Goal: Information Seeking & Learning: Learn about a topic

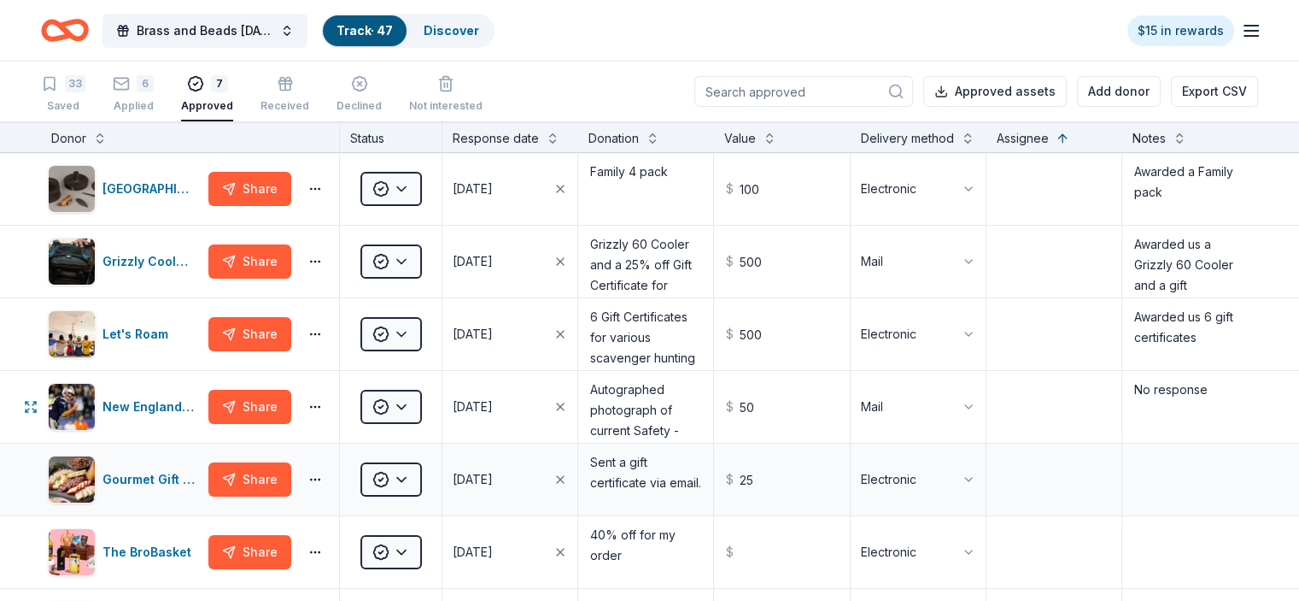
scroll to position [171, 0]
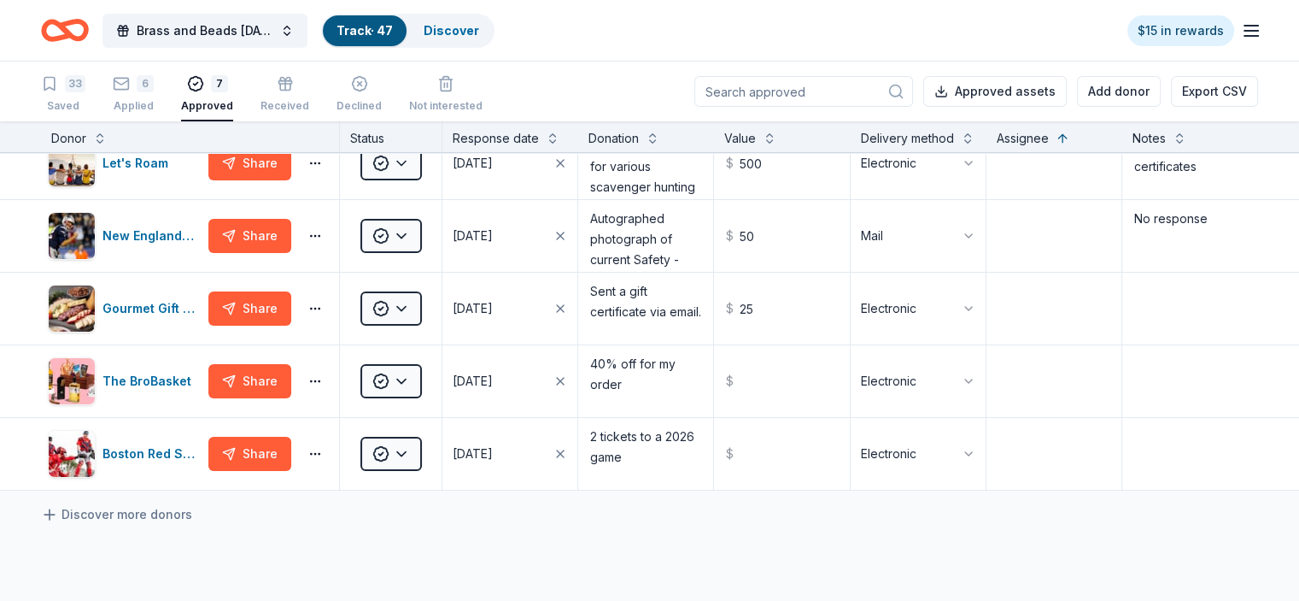
click at [89, 27] on icon "Home" at bounding box center [65, 30] width 48 height 40
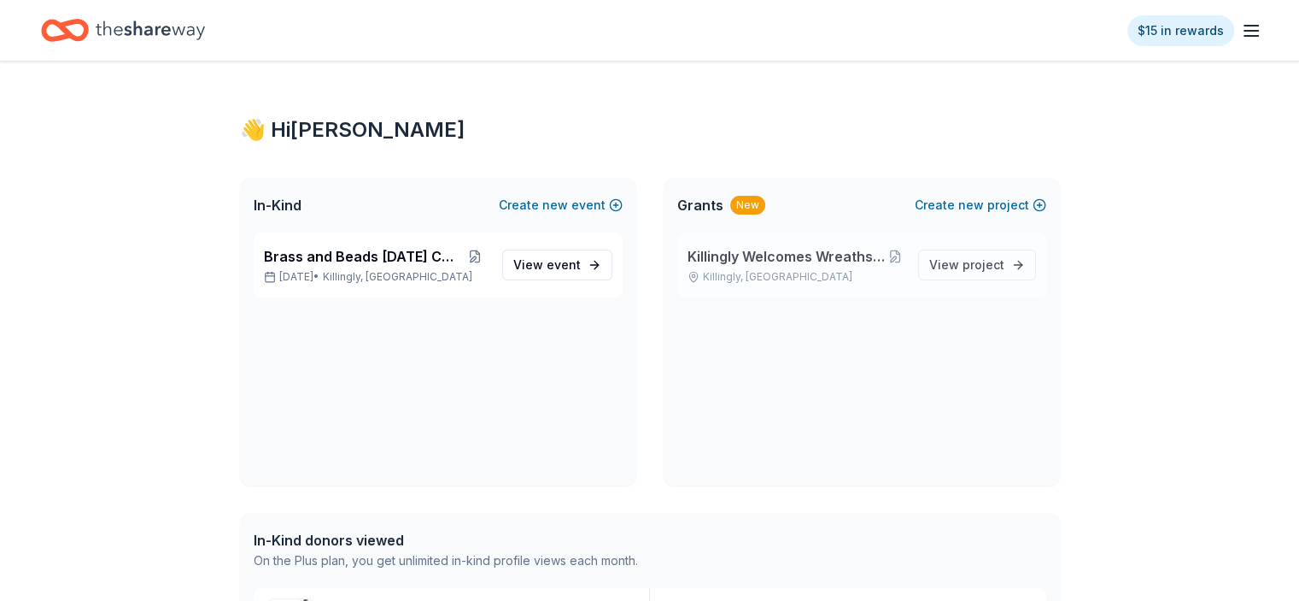
click at [825, 253] on span "Killingly Welcomes Wreaths Across America" at bounding box center [787, 256] width 199 height 21
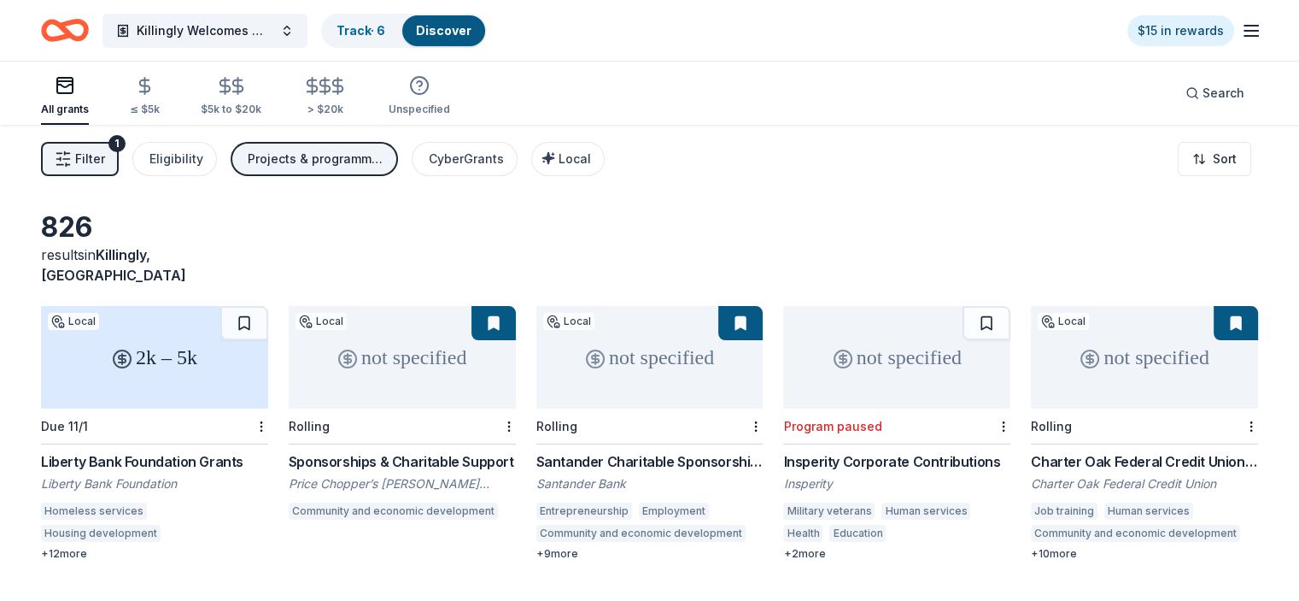
click at [103, 153] on span "Filter" at bounding box center [90, 159] width 30 height 21
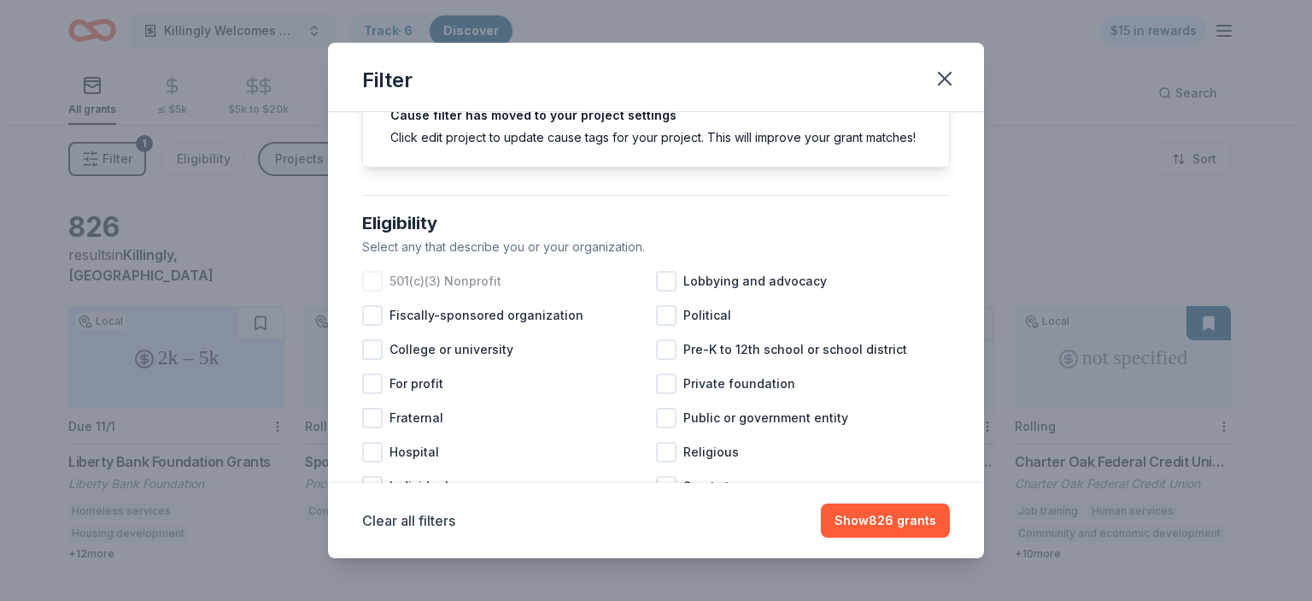
scroll to position [171, 0]
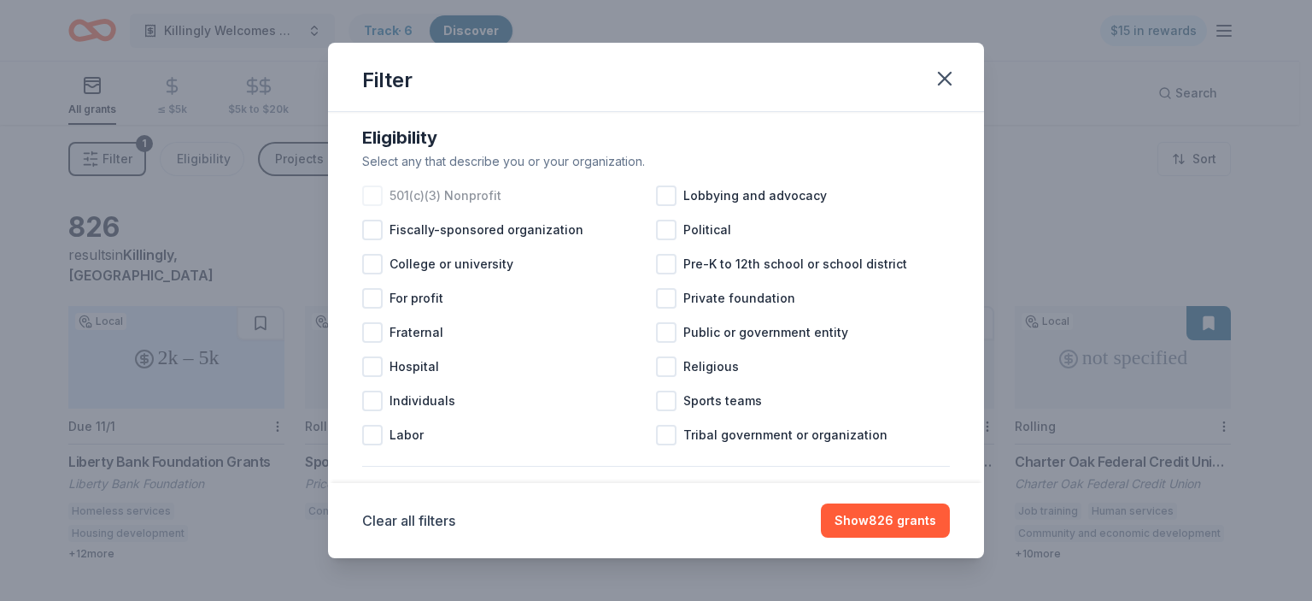
click at [374, 206] on div at bounding box center [372, 195] width 21 height 21
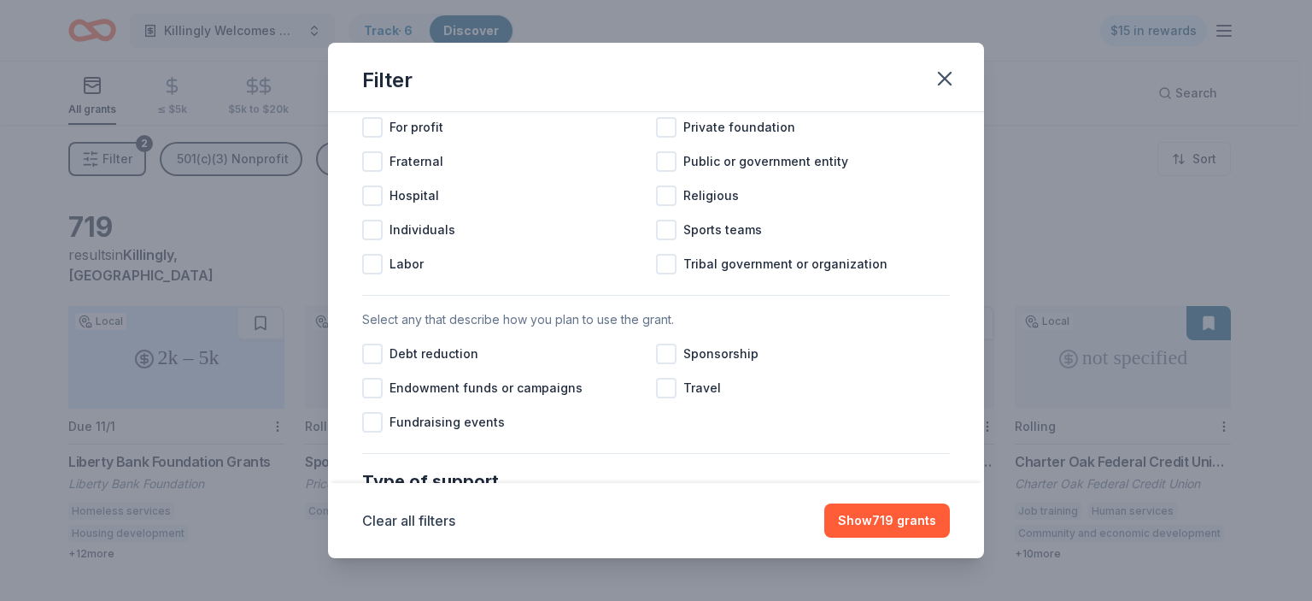
scroll to position [427, 0]
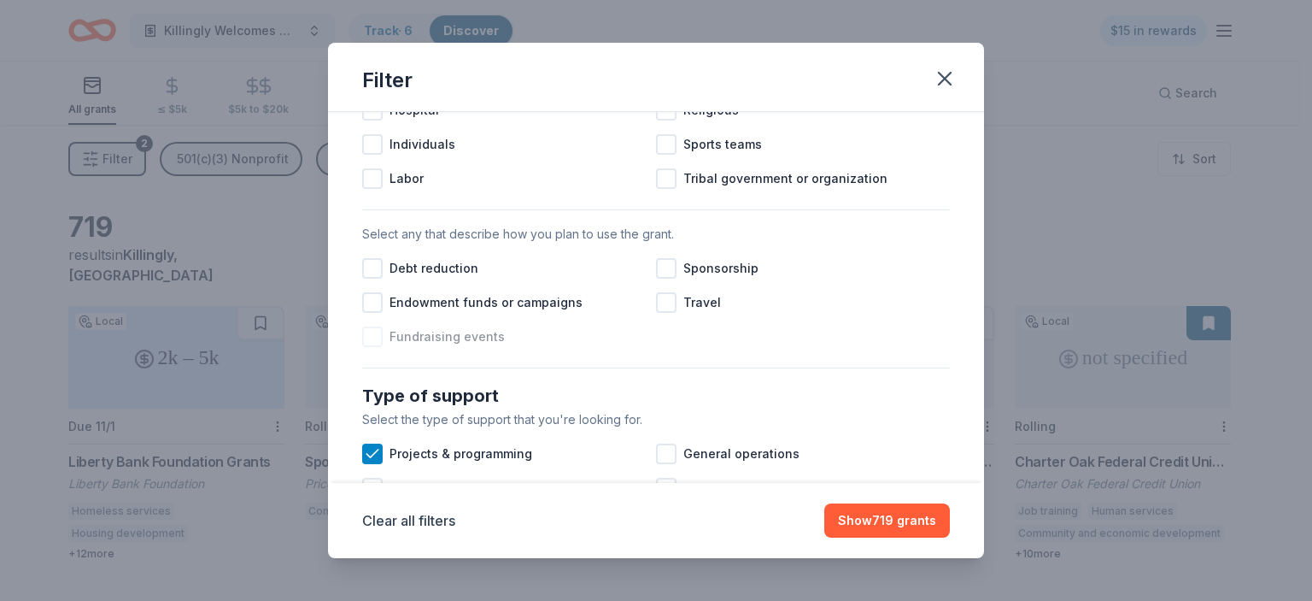
click at [375, 347] on div at bounding box center [372, 336] width 21 height 21
click at [656, 278] on div at bounding box center [666, 268] width 21 height 21
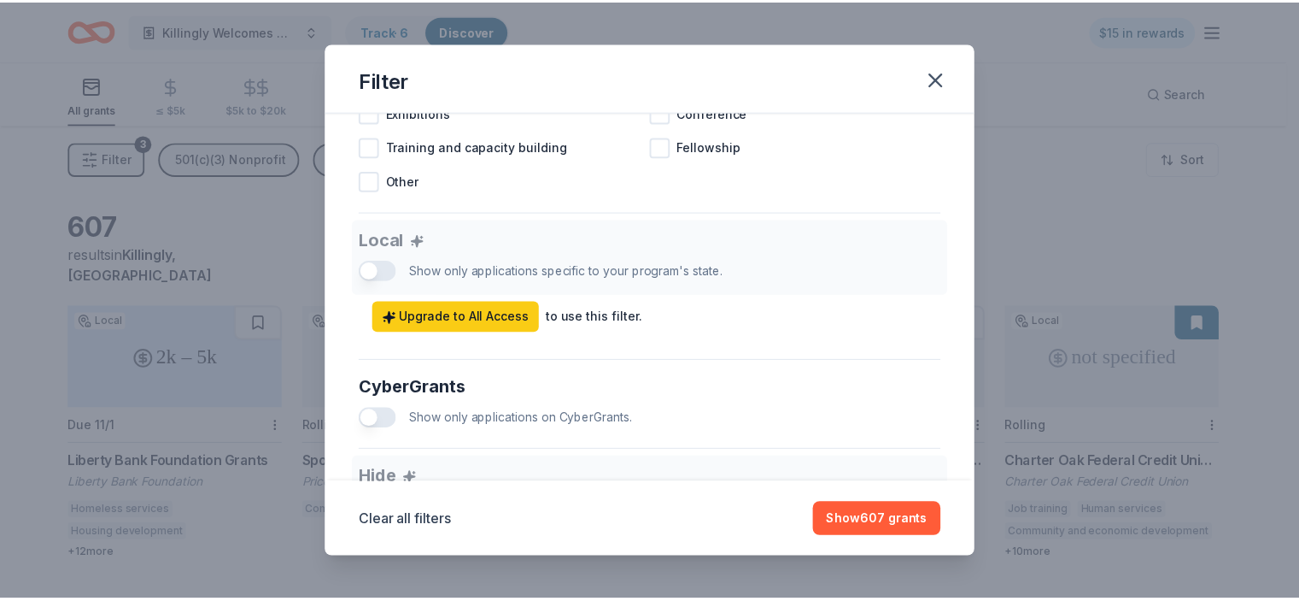
scroll to position [940, 0]
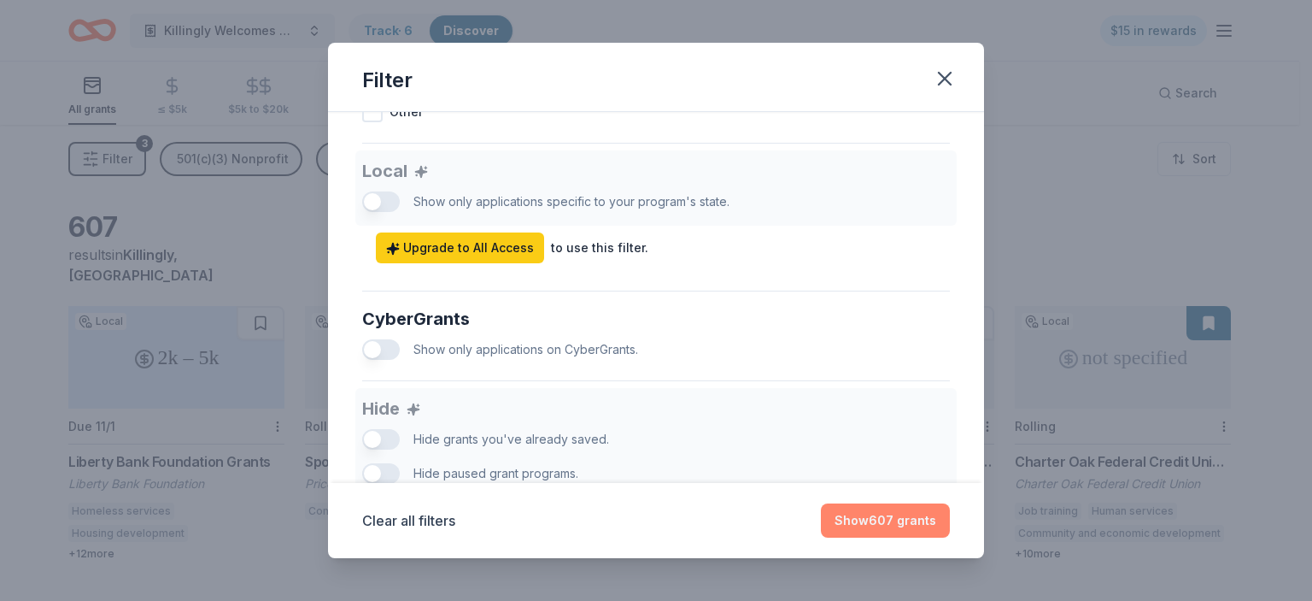
click at [880, 515] on button "Show 607 grants" at bounding box center [885, 520] width 129 height 34
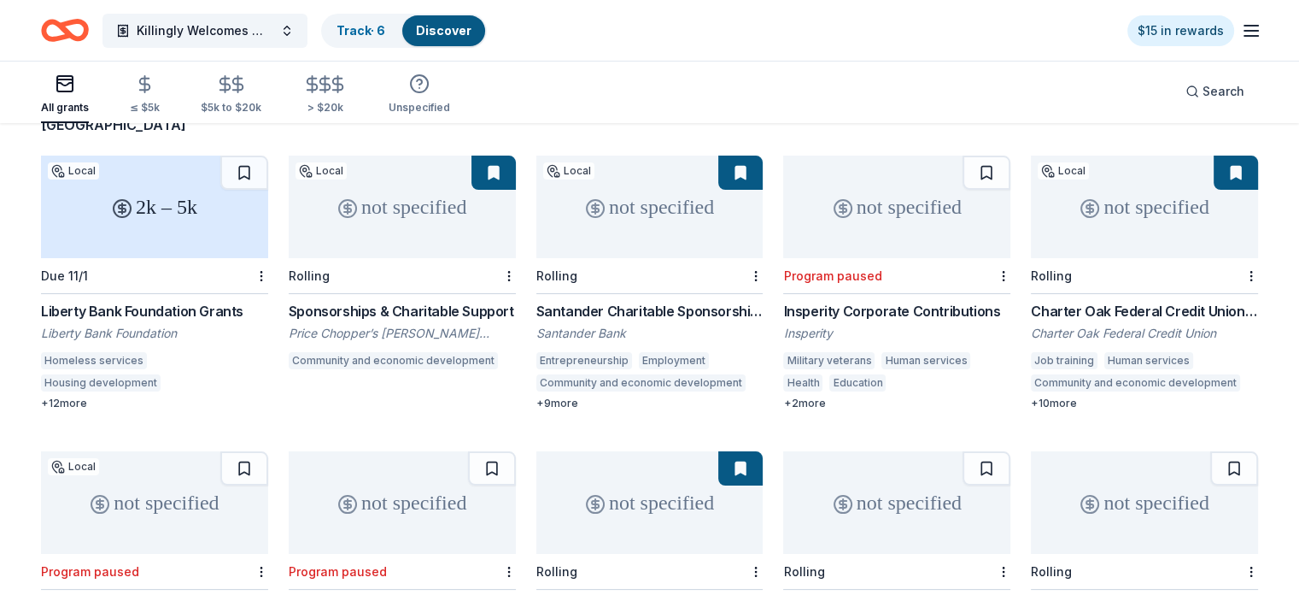
scroll to position [0, 0]
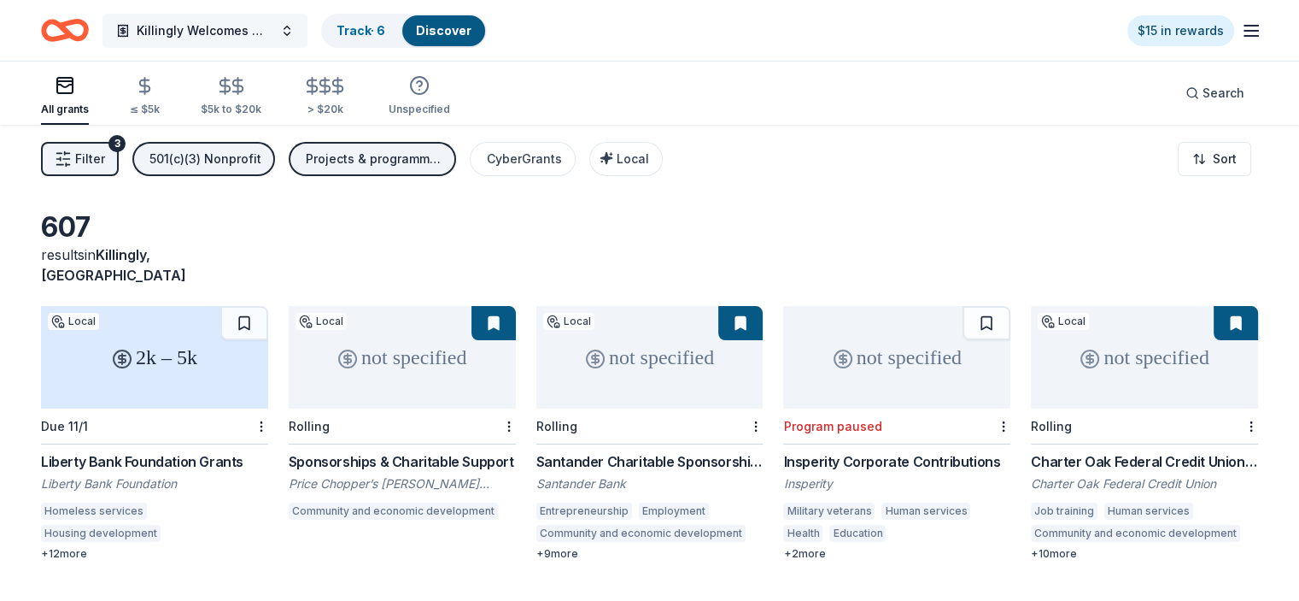
click at [273, 26] on span "Killingly Welcomes Wreaths Across America" at bounding box center [205, 31] width 137 height 21
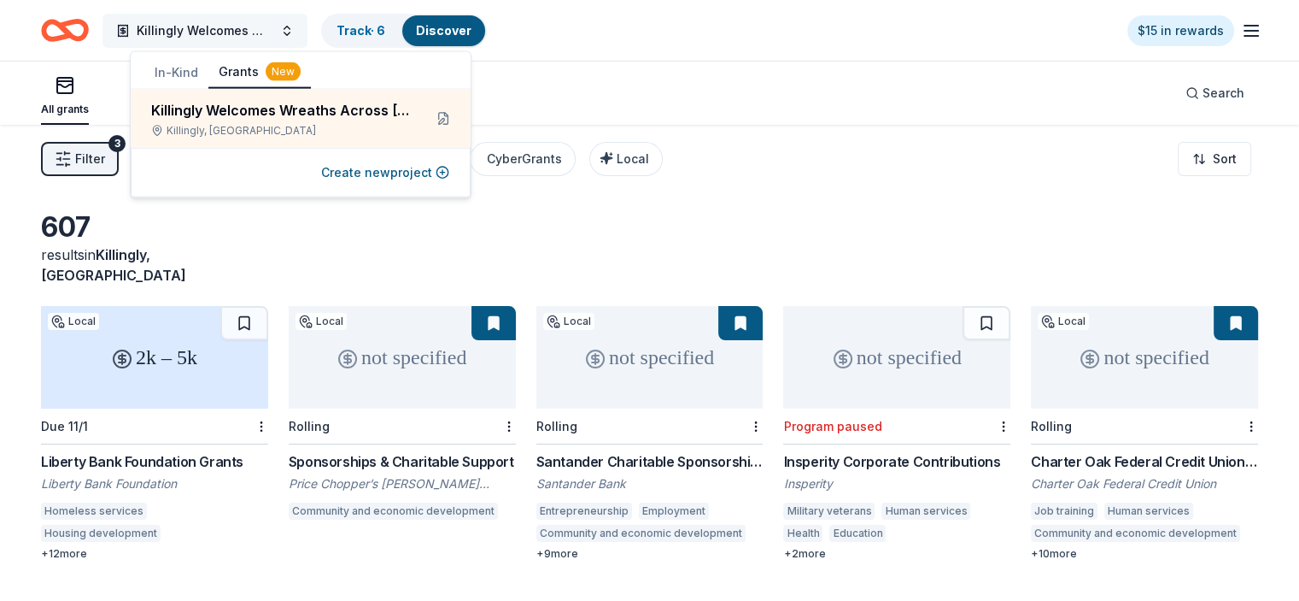
click at [273, 26] on span "Killingly Welcomes Wreaths Across America" at bounding box center [205, 31] width 137 height 21
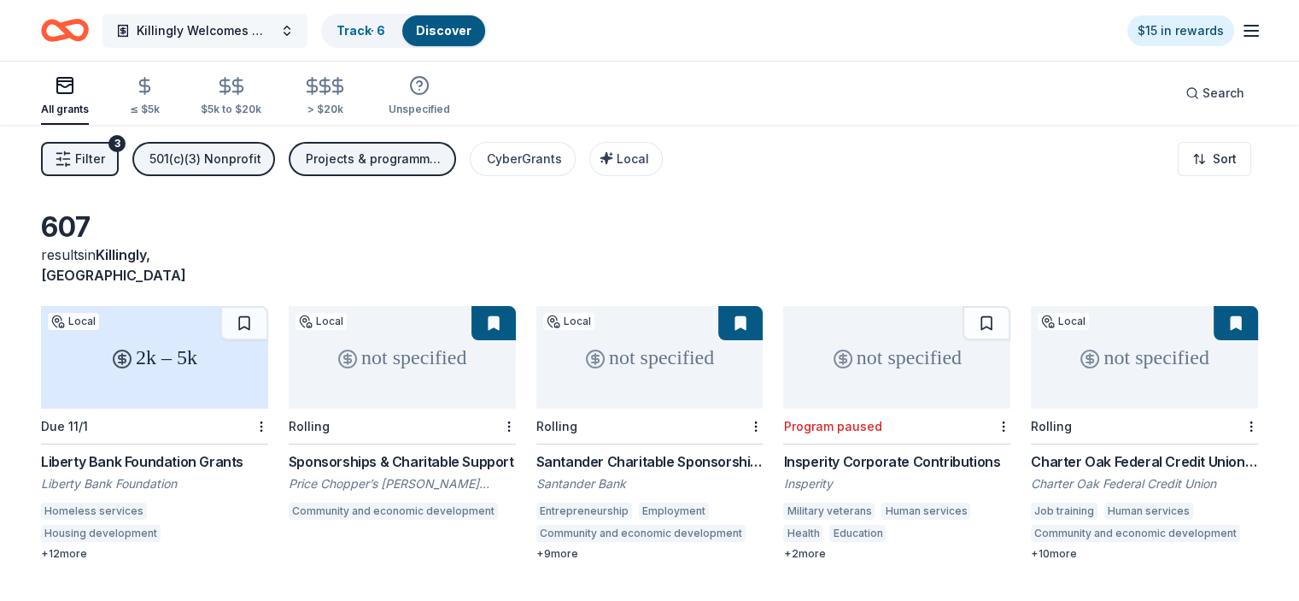
click at [273, 26] on span "Killingly Welcomes Wreaths Across America" at bounding box center [205, 31] width 137 height 21
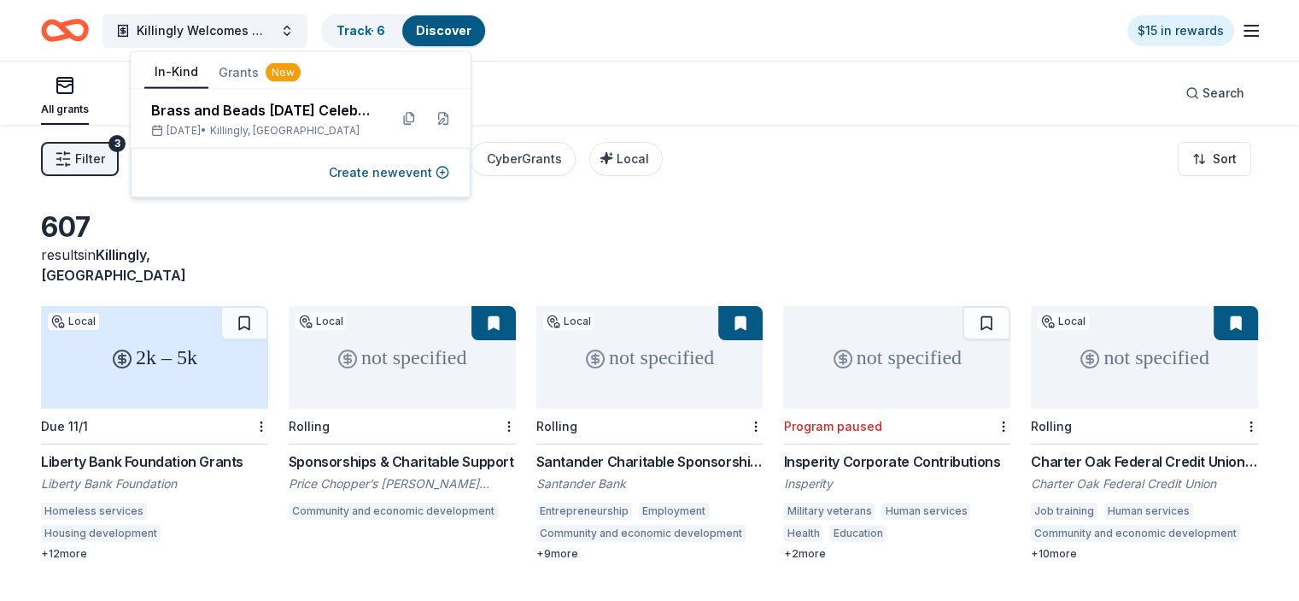
click at [173, 68] on button "In-Kind" at bounding box center [176, 72] width 64 height 32
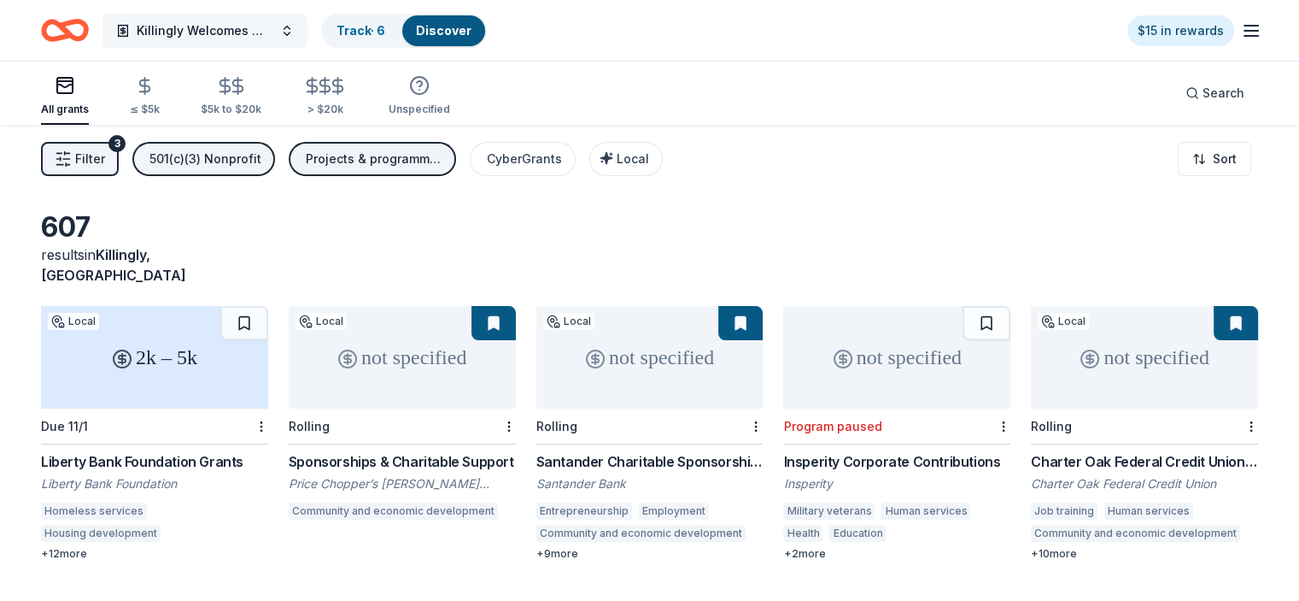
click at [308, 22] on button "Killingly Welcomes Wreaths Across America" at bounding box center [205, 31] width 205 height 34
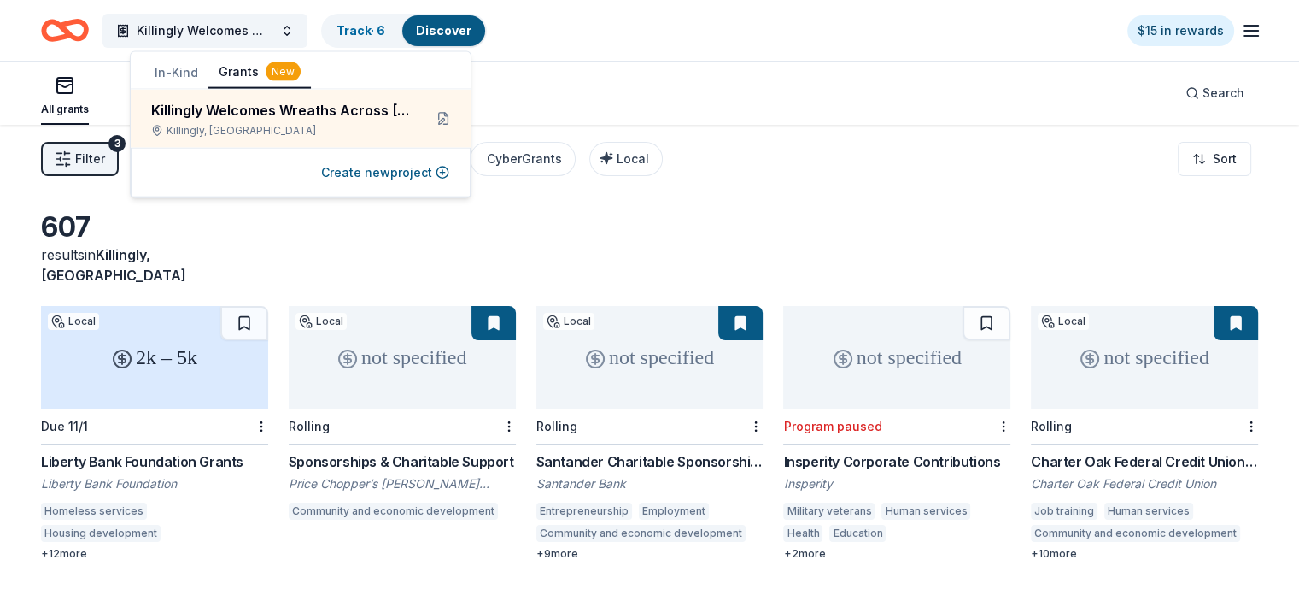
click at [282, 67] on div "New" at bounding box center [283, 71] width 35 height 19
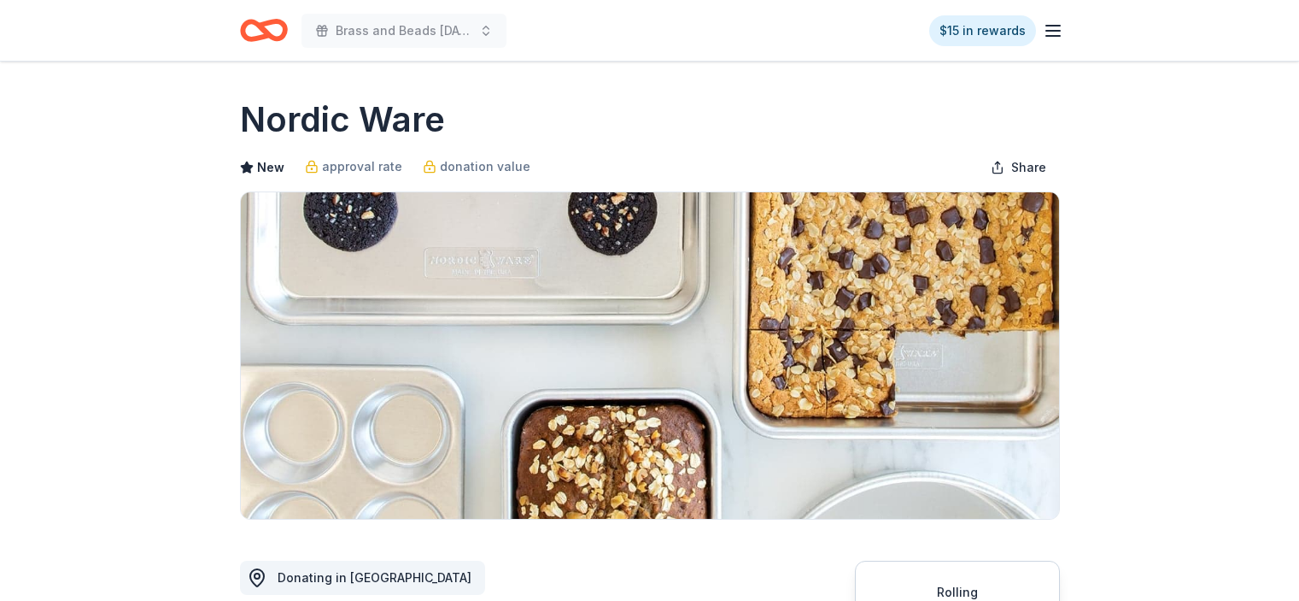
scroll to position [256, 0]
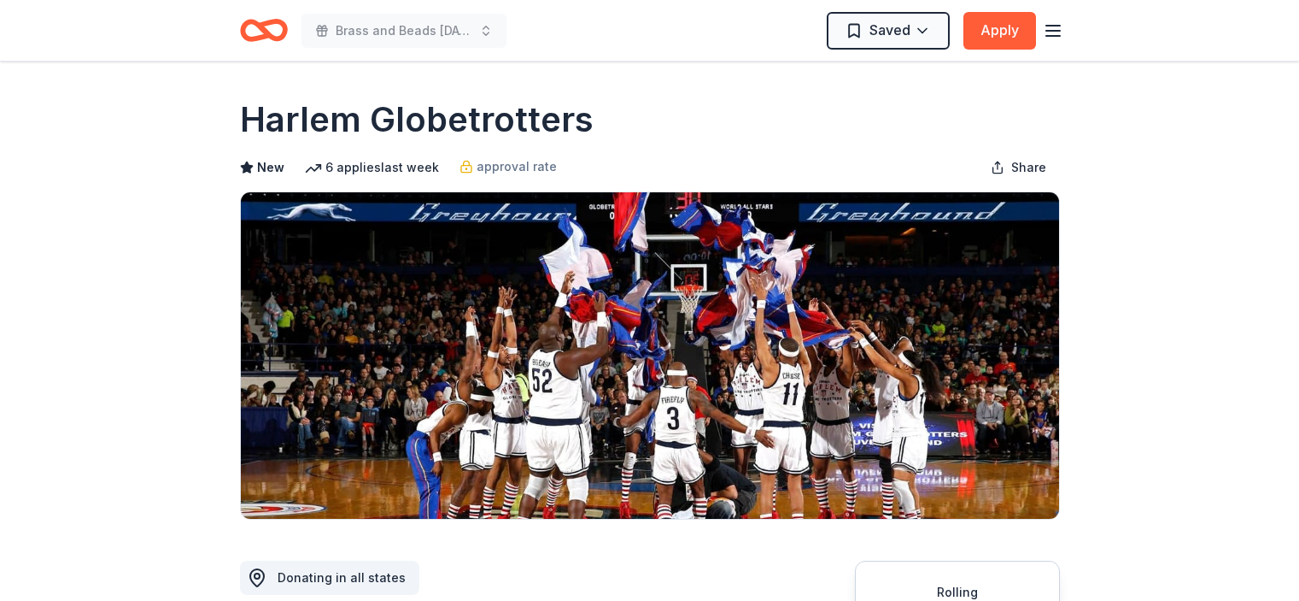
scroll to position [1794, 0]
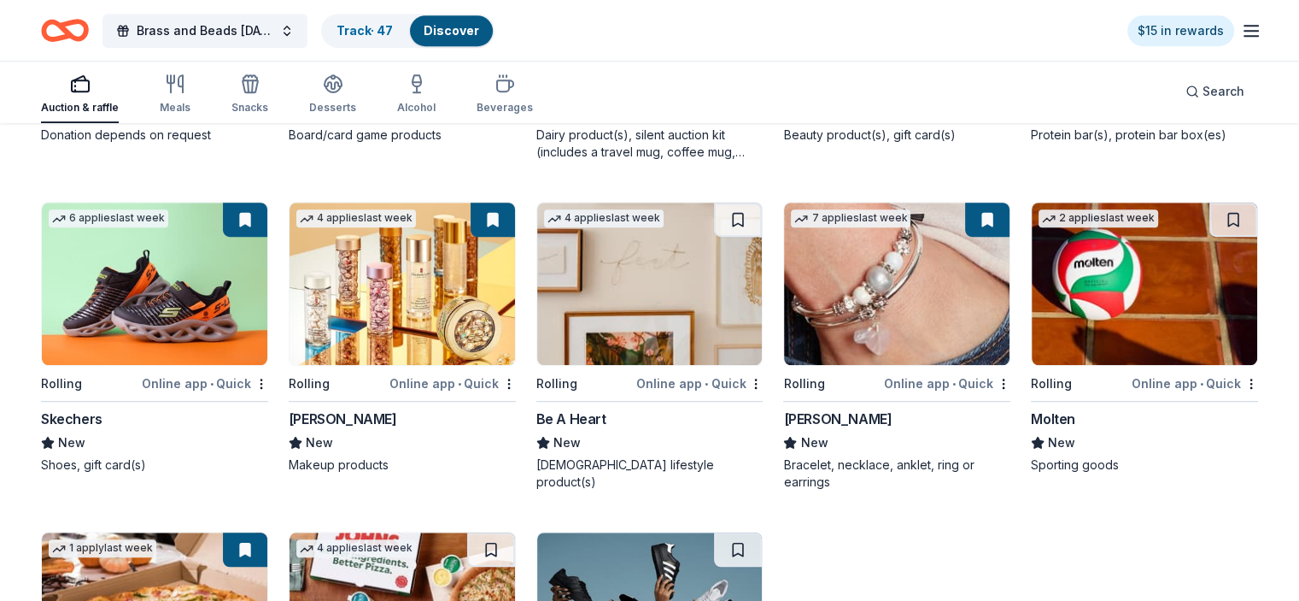
scroll to position [7433, 0]
